Goal: Information Seeking & Learning: Learn about a topic

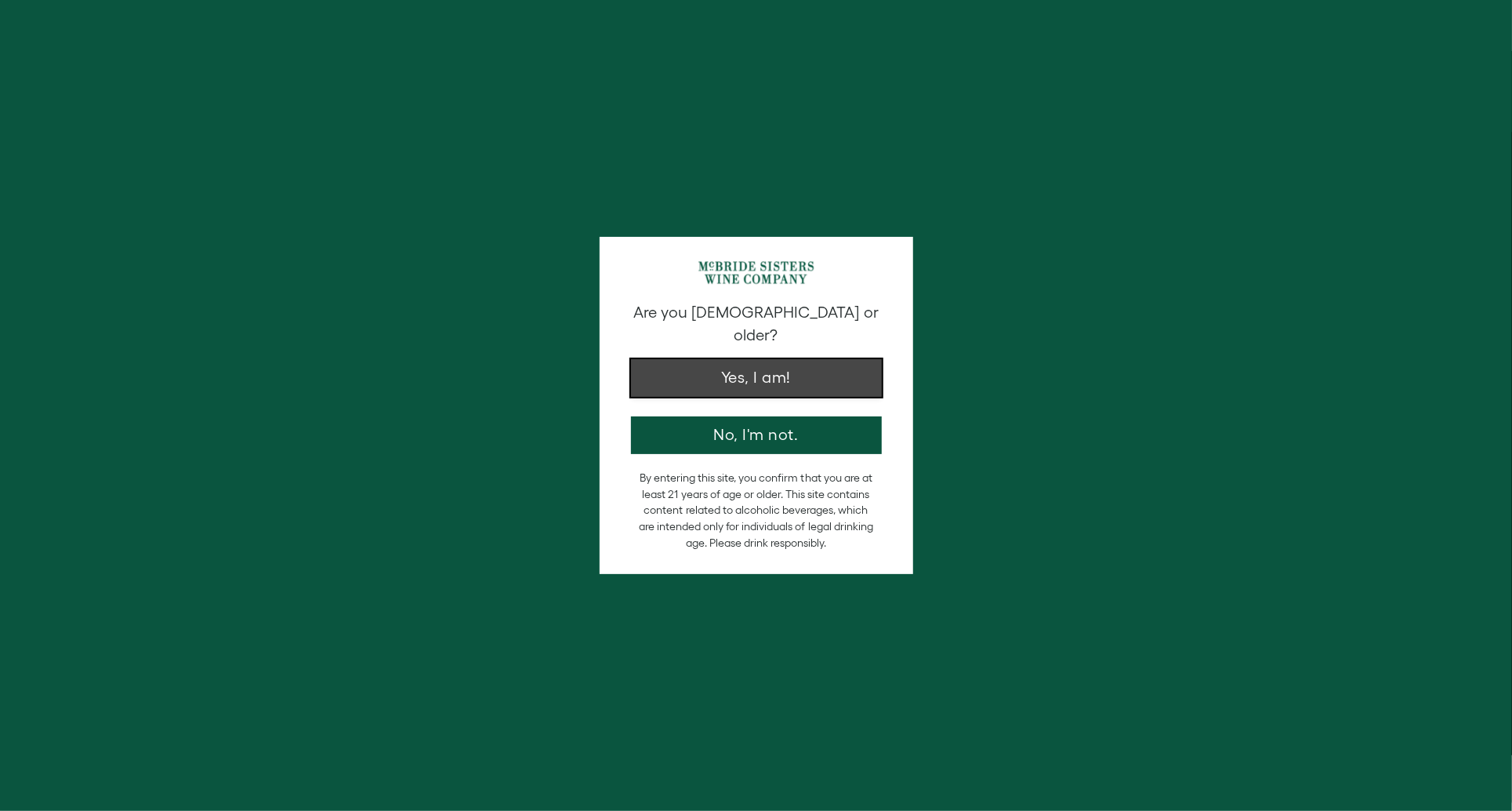
click at [780, 365] on button "Yes, I am!" at bounding box center [756, 377] width 251 height 38
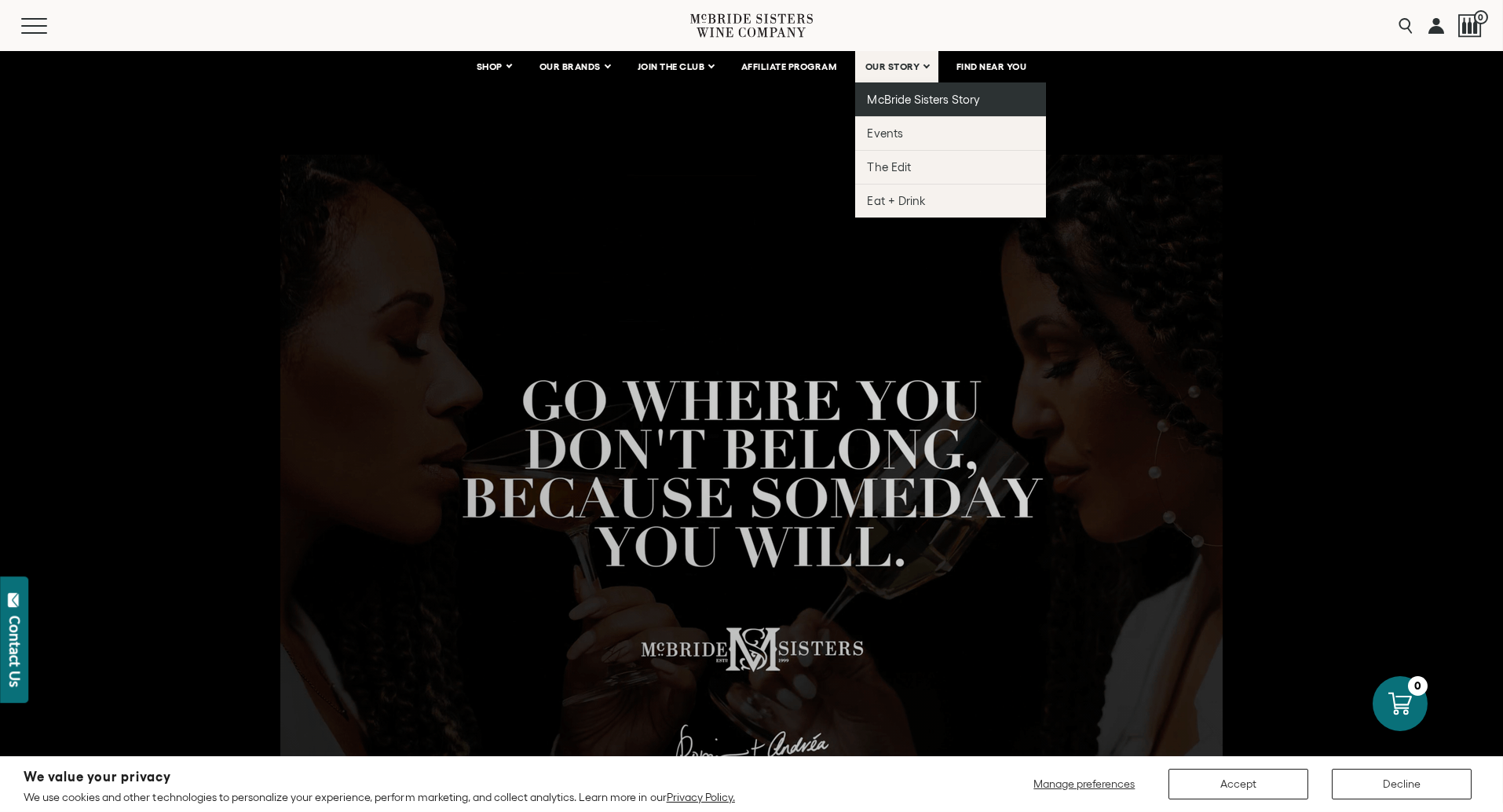
click at [891, 97] on span "McBride Sisters Story" at bounding box center [923, 99] width 112 height 13
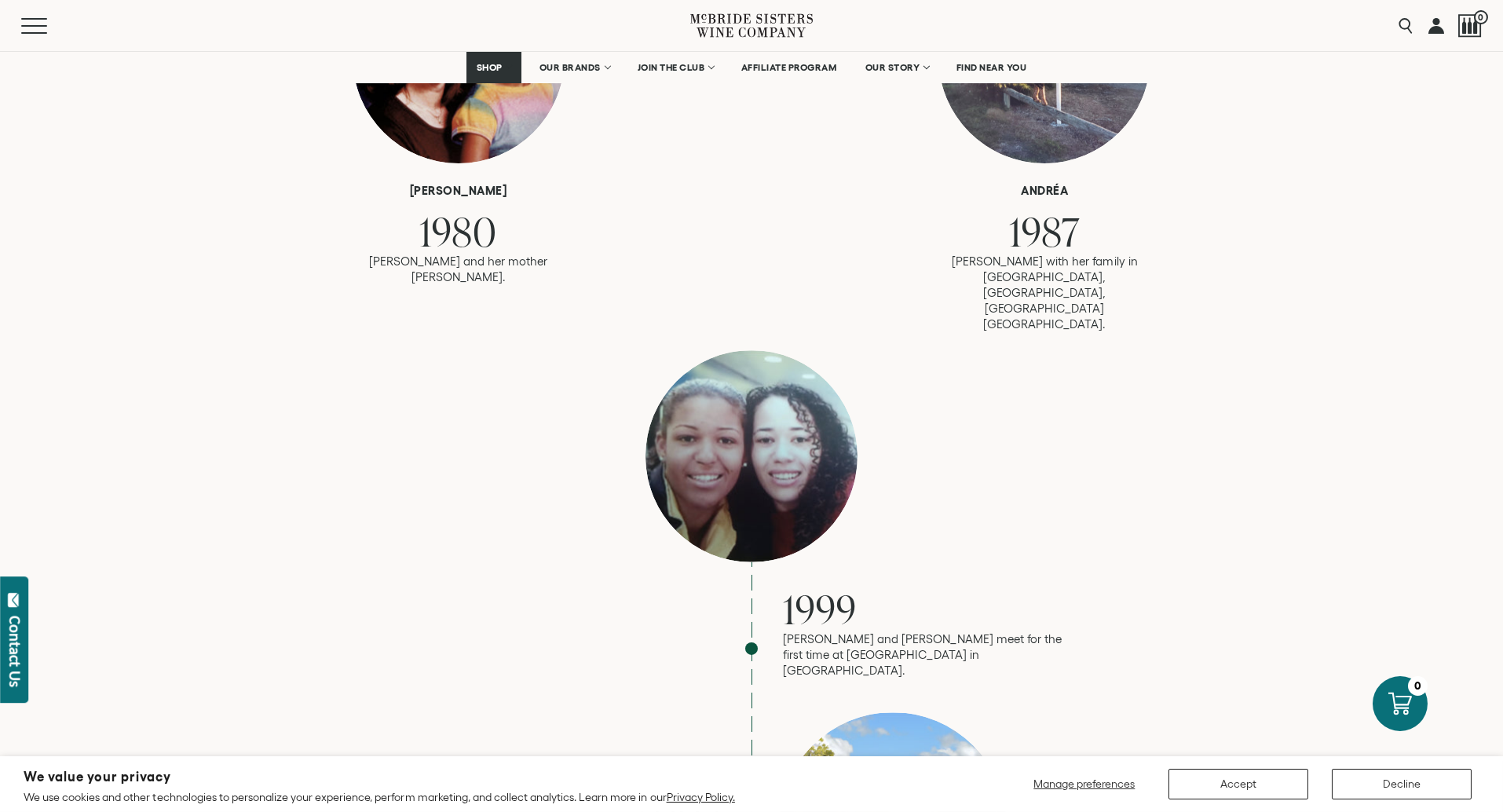
scroll to position [841, 0]
